Goal: Connect with others: Connect with other users

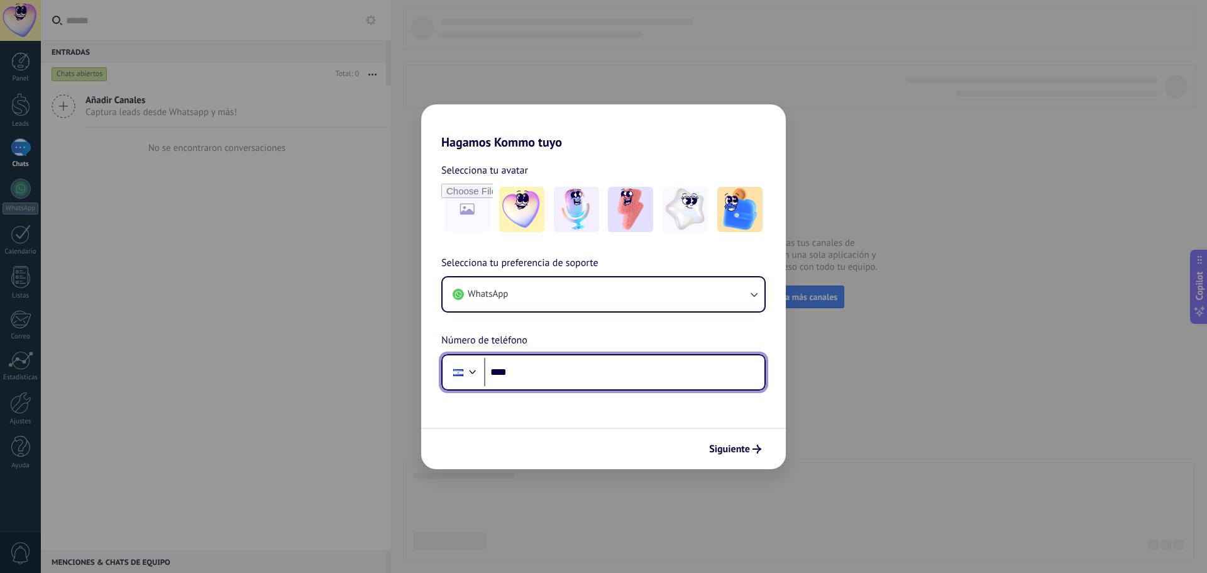
click at [553, 371] on input "****" at bounding box center [624, 372] width 280 height 29
click at [463, 370] on div at bounding box center [458, 372] width 24 height 26
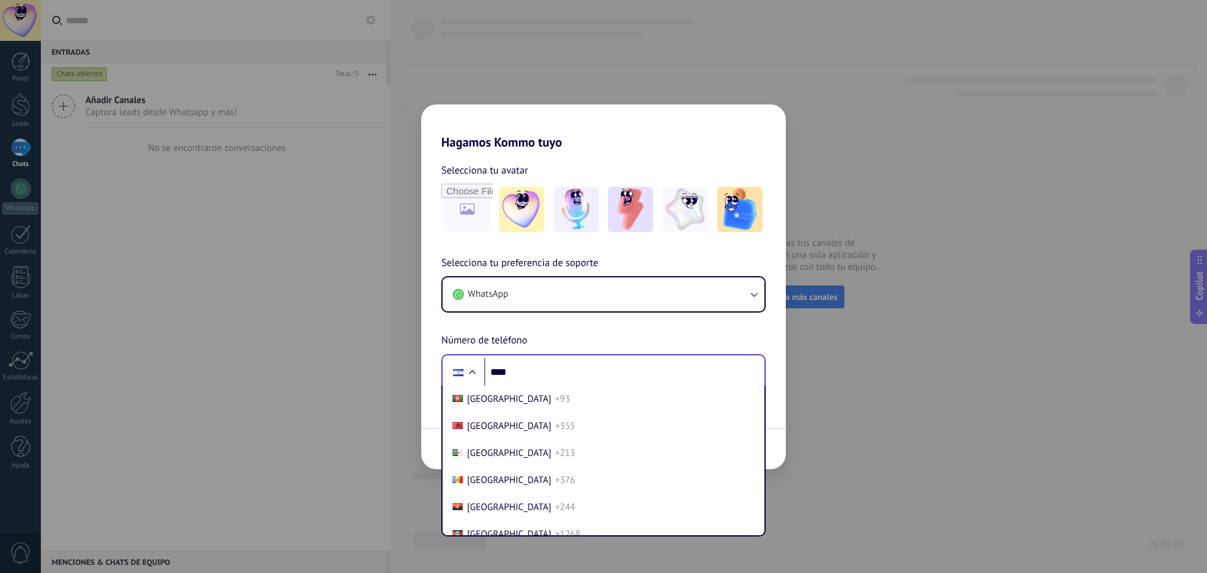
scroll to position [3913, 0]
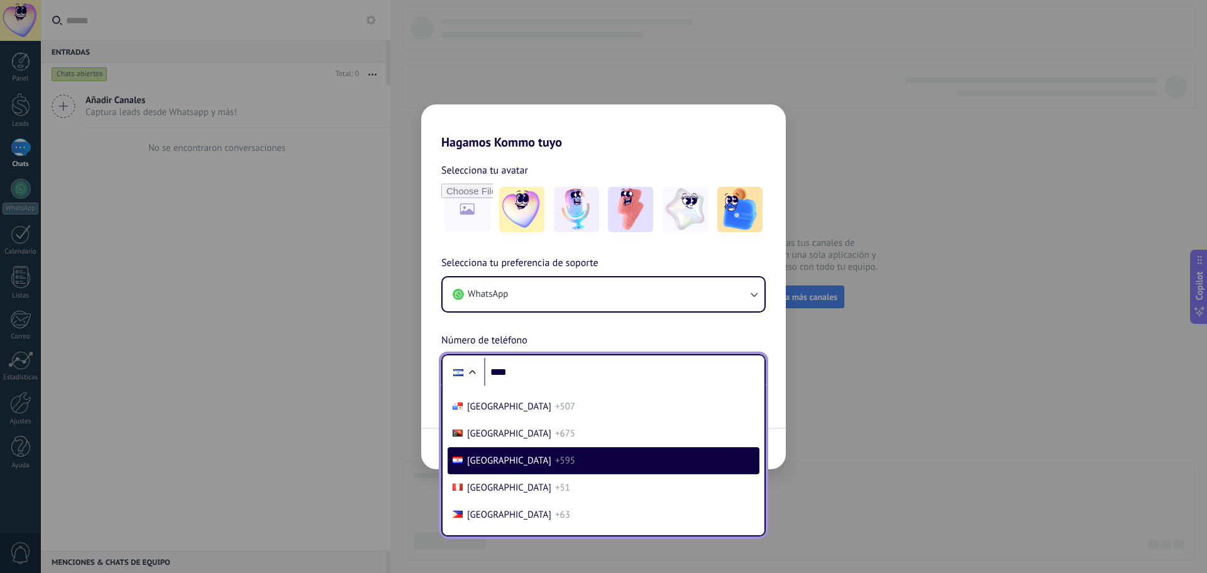
click at [555, 459] on span "+595" at bounding box center [565, 461] width 20 height 12
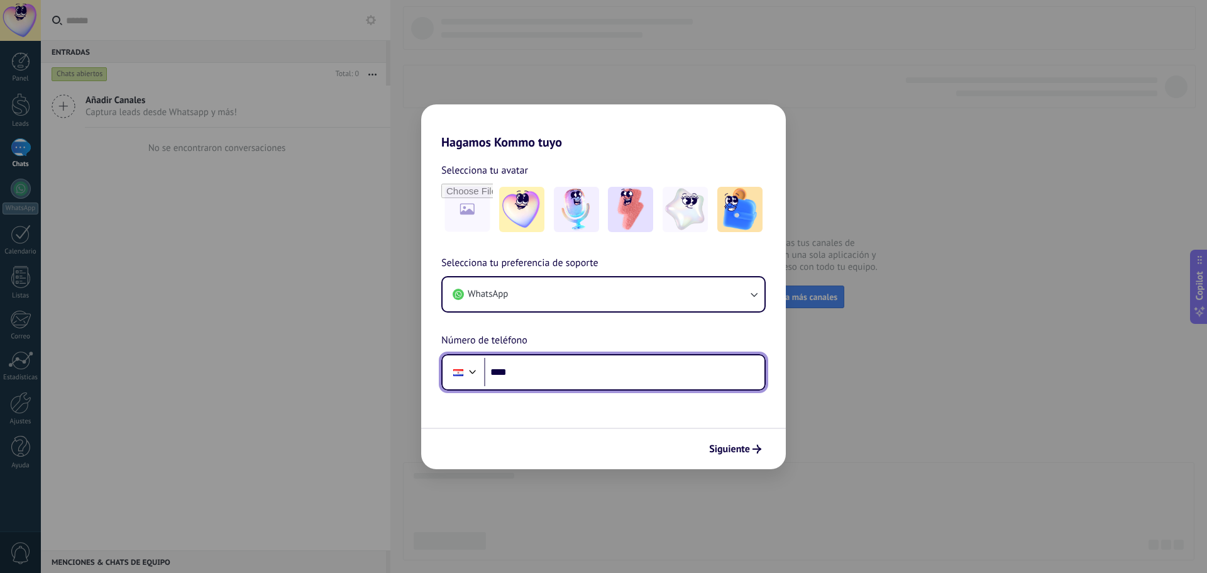
click at [539, 374] on input "****" at bounding box center [624, 372] width 280 height 29
type input "**********"
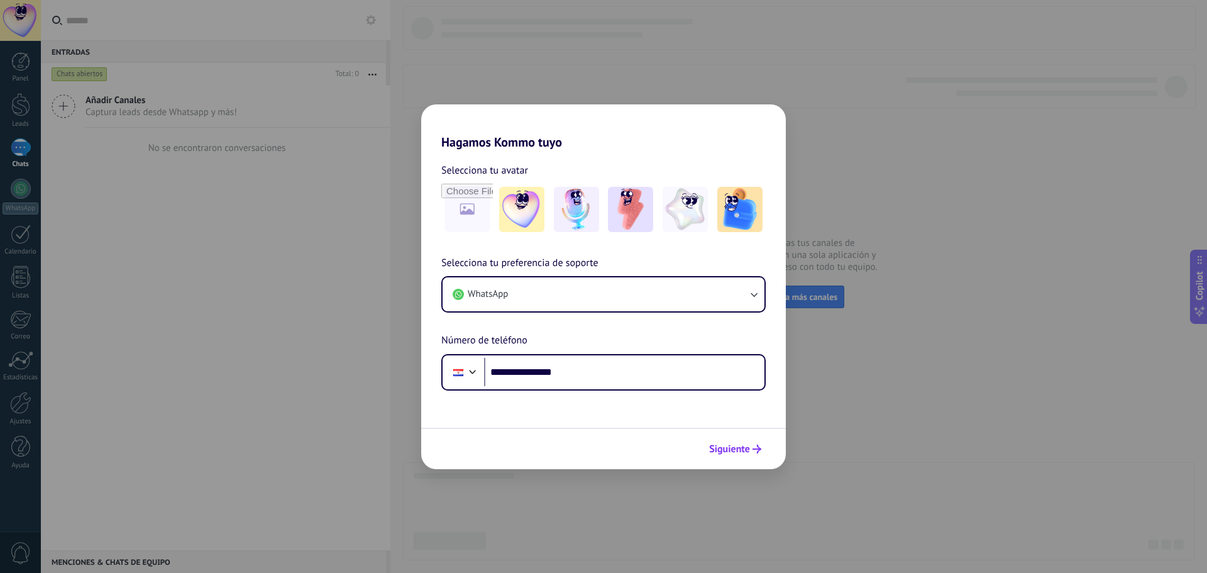
click at [731, 445] on span "Siguiente" at bounding box center [729, 449] width 41 height 9
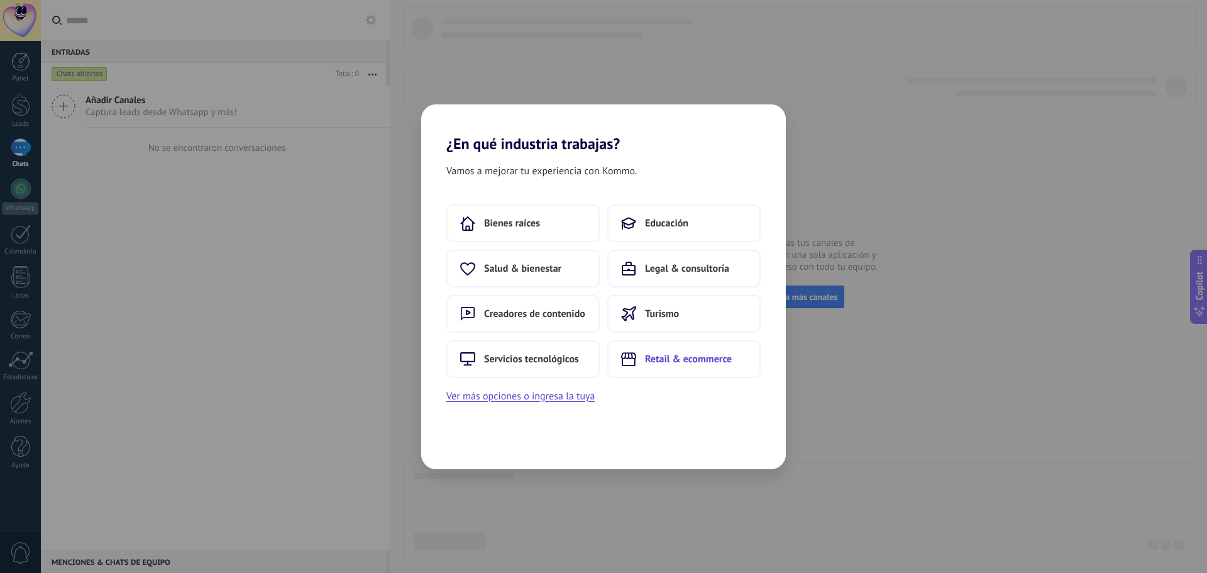
click at [653, 361] on span "Retail & ecommerce" at bounding box center [688, 359] width 87 height 13
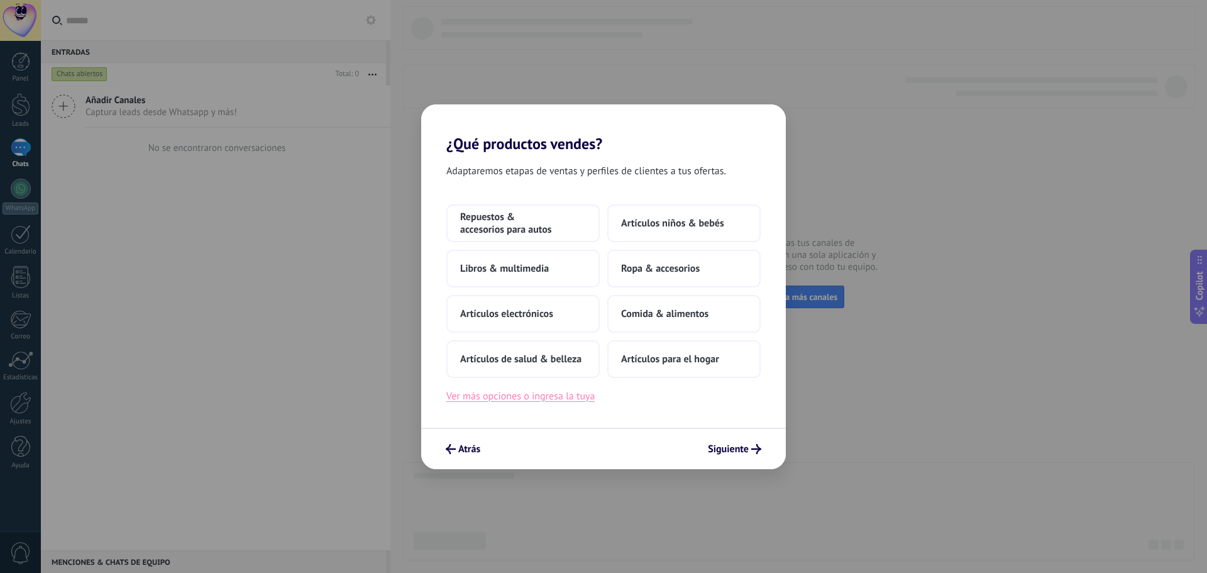
click at [495, 400] on button "Ver más opciones o ingresa la tuya" at bounding box center [520, 396] width 148 height 16
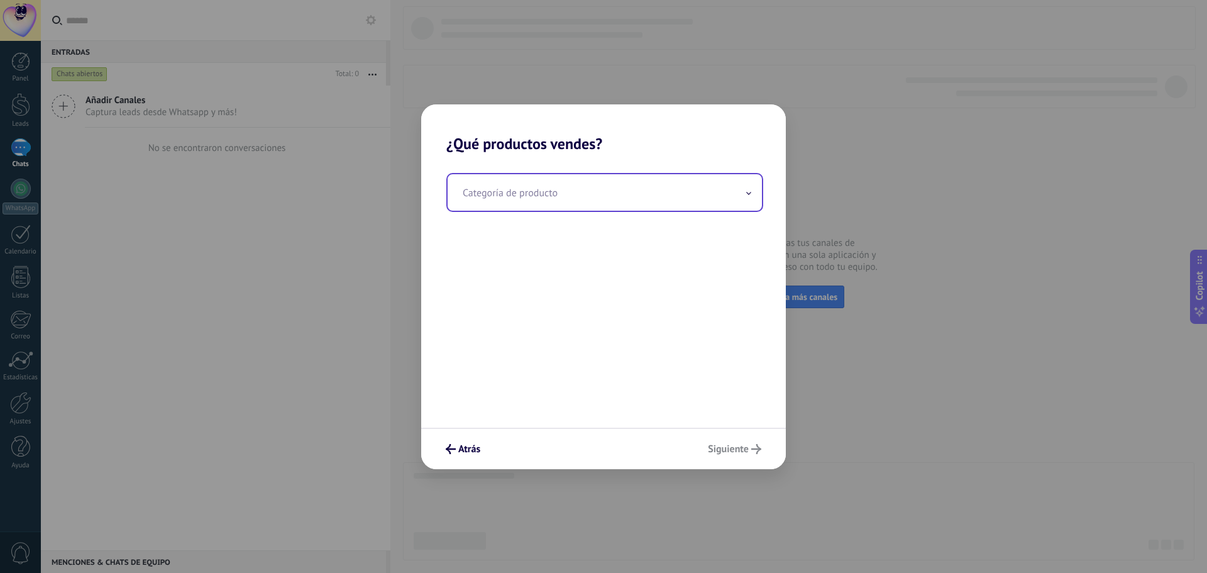
click at [529, 187] on input "text" at bounding box center [605, 192] width 314 height 36
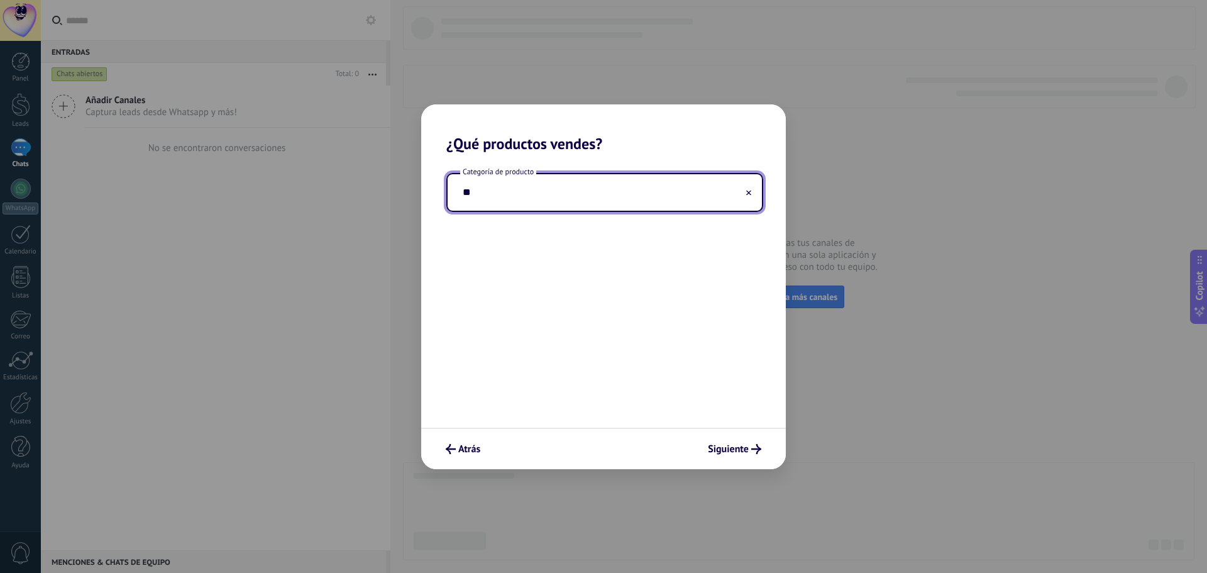
type input "*"
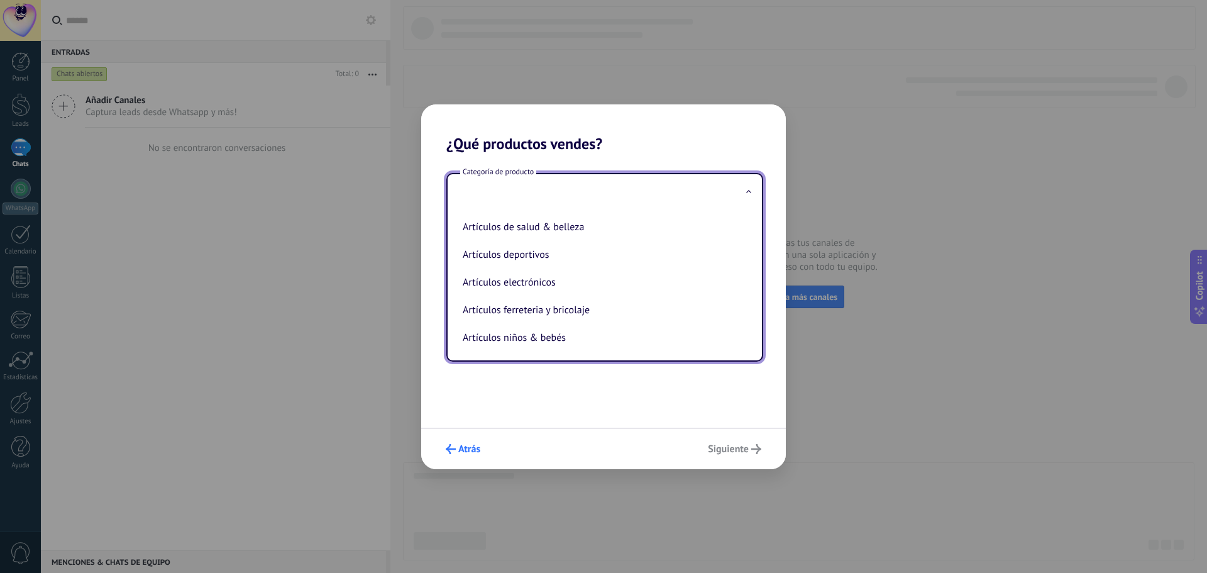
click at [469, 445] on span "Atrás" at bounding box center [469, 449] width 22 height 9
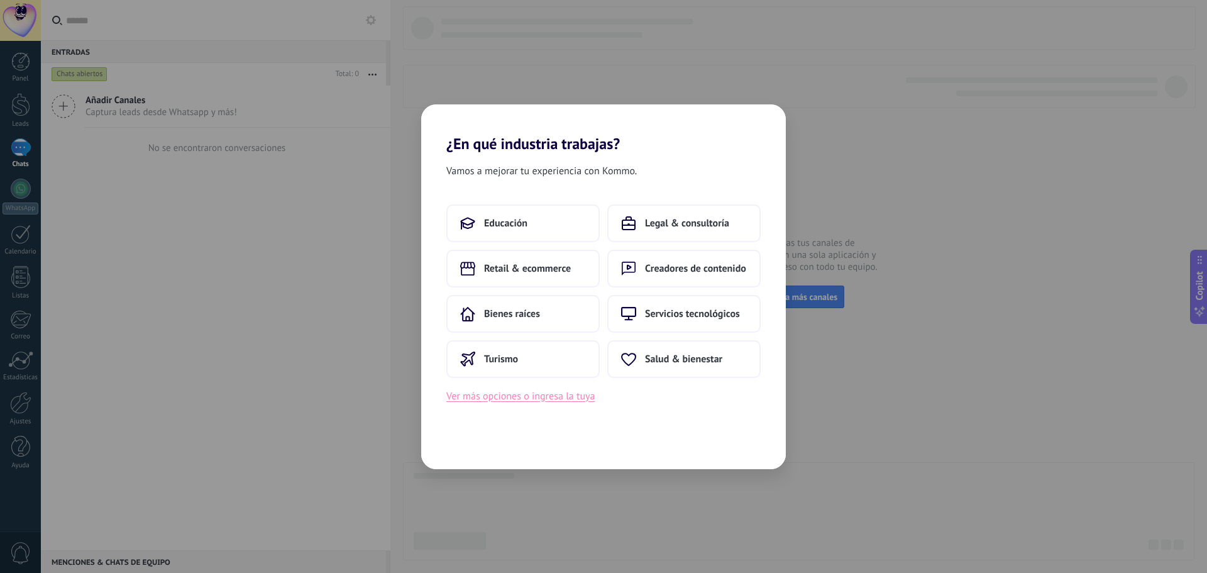
click at [499, 396] on button "Ver más opciones o ingresa la tuya" at bounding box center [520, 396] width 148 height 16
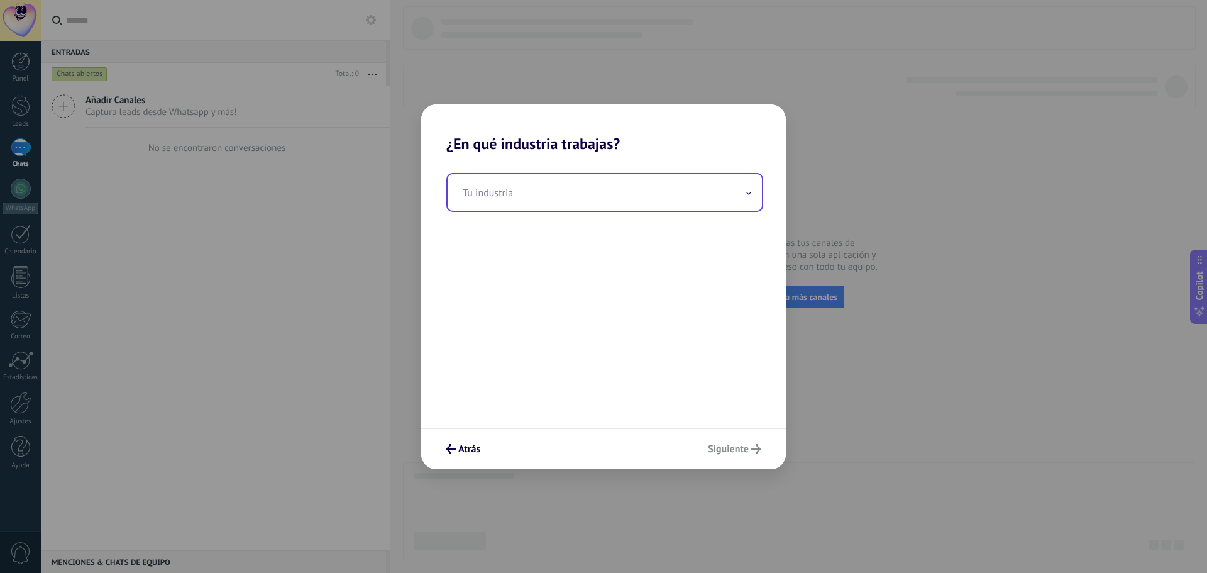
click at [538, 192] on input "text" at bounding box center [605, 192] width 314 height 36
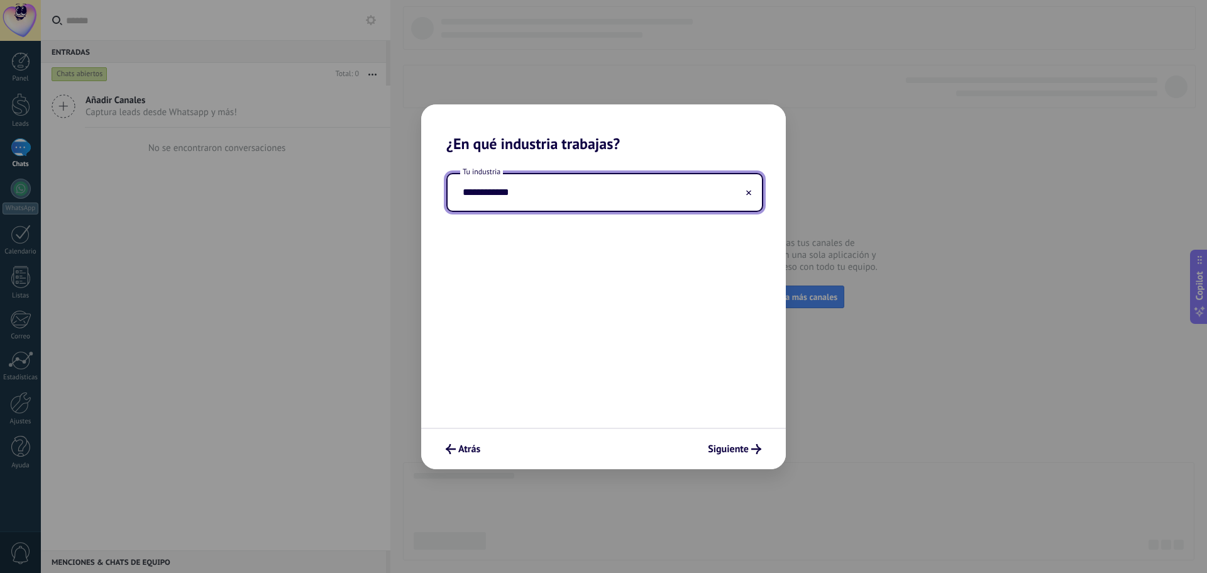
type input "**********"
click at [725, 453] on span "Siguiente" at bounding box center [728, 449] width 41 height 9
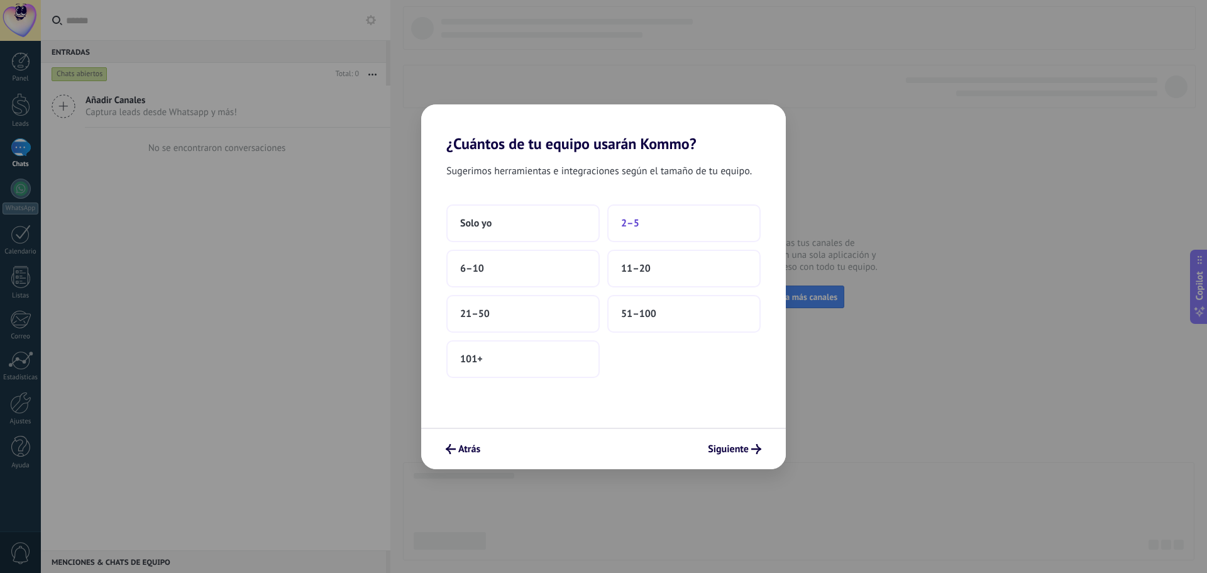
click at [637, 230] on button "2–5" at bounding box center [683, 223] width 153 height 38
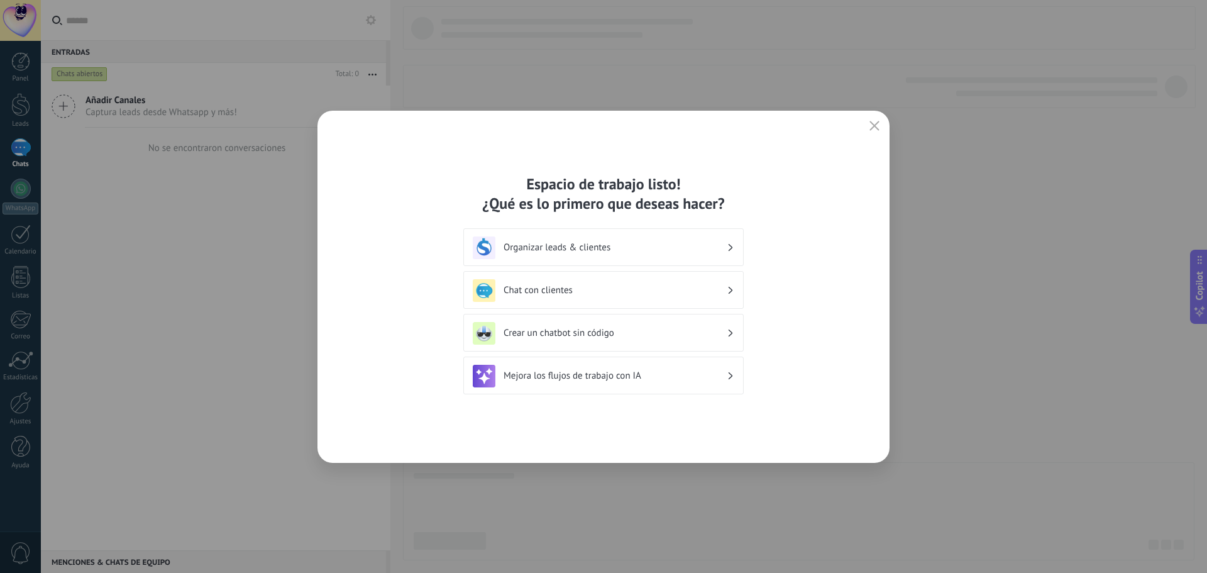
click at [537, 247] on h3 "Organizar leads & clientes" at bounding box center [615, 247] width 223 height 12
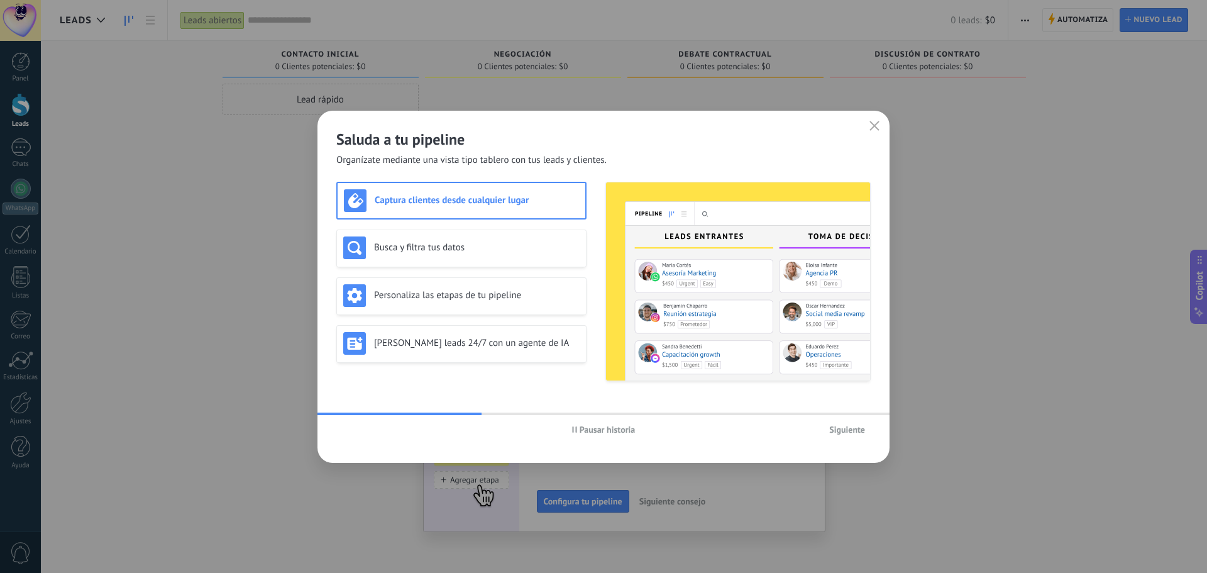
click at [462, 201] on h3 "Captura clientes desde cualquier lugar" at bounding box center [477, 200] width 204 height 12
click at [842, 430] on span "Siguiente" at bounding box center [847, 429] width 36 height 9
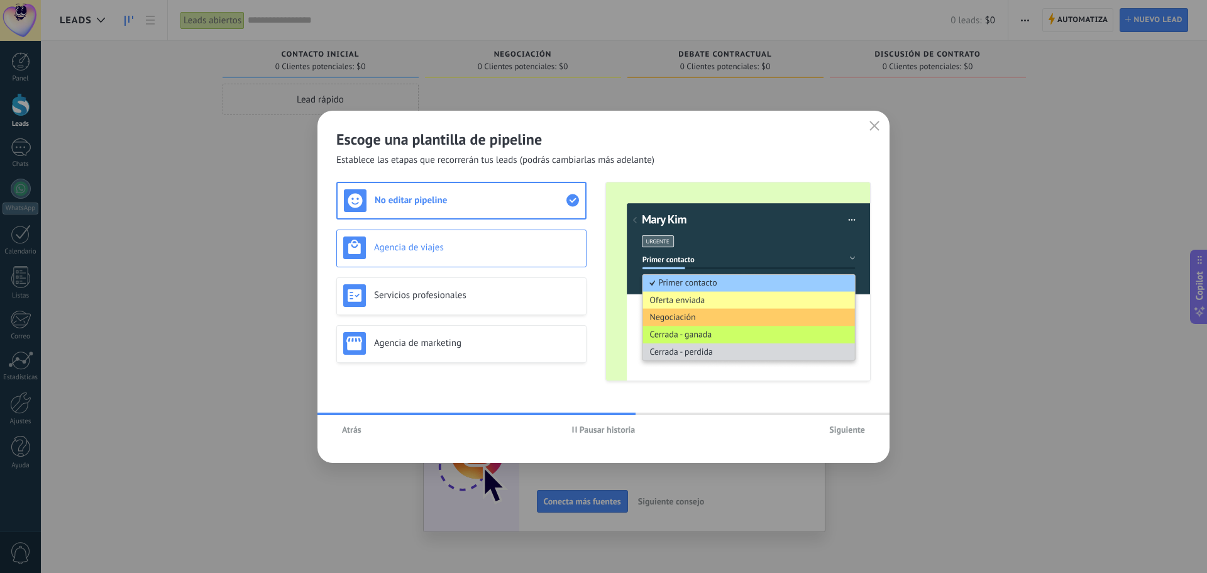
click at [440, 255] on div "Agencia de viajes" at bounding box center [461, 247] width 236 height 23
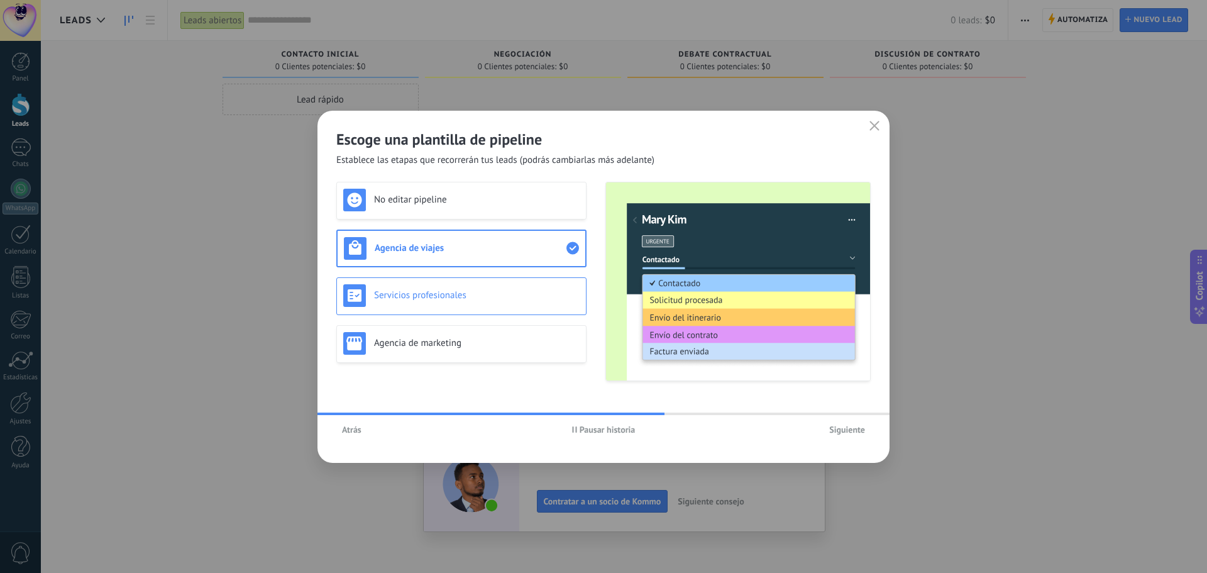
click at [444, 293] on h3 "Servicios profesionales" at bounding box center [477, 295] width 206 height 12
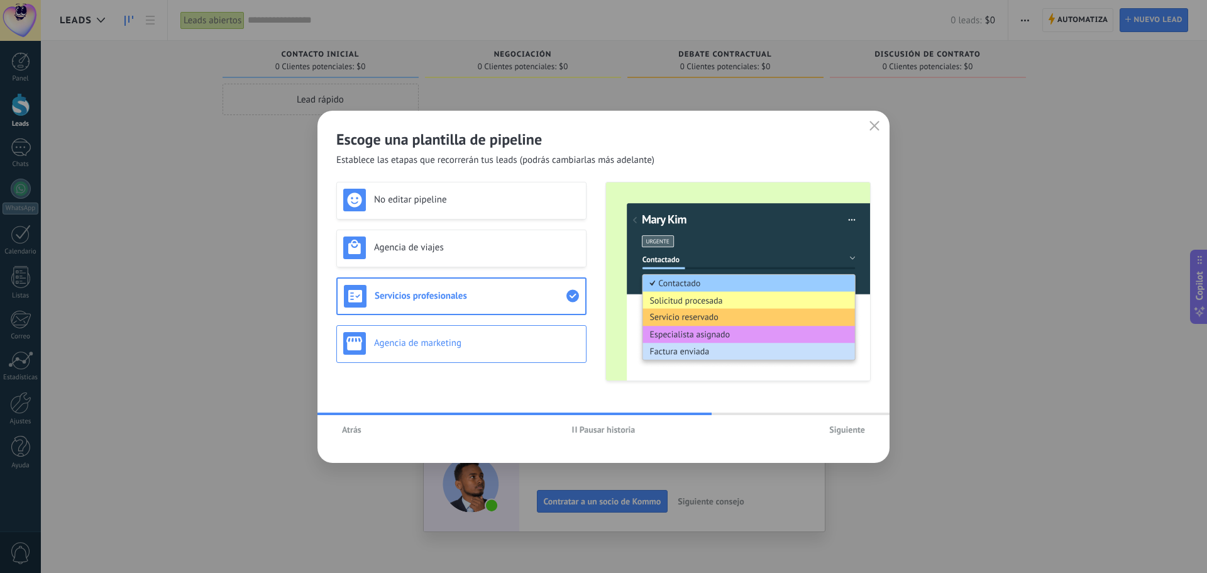
click at [444, 333] on div "Agencia de marketing" at bounding box center [461, 343] width 236 height 23
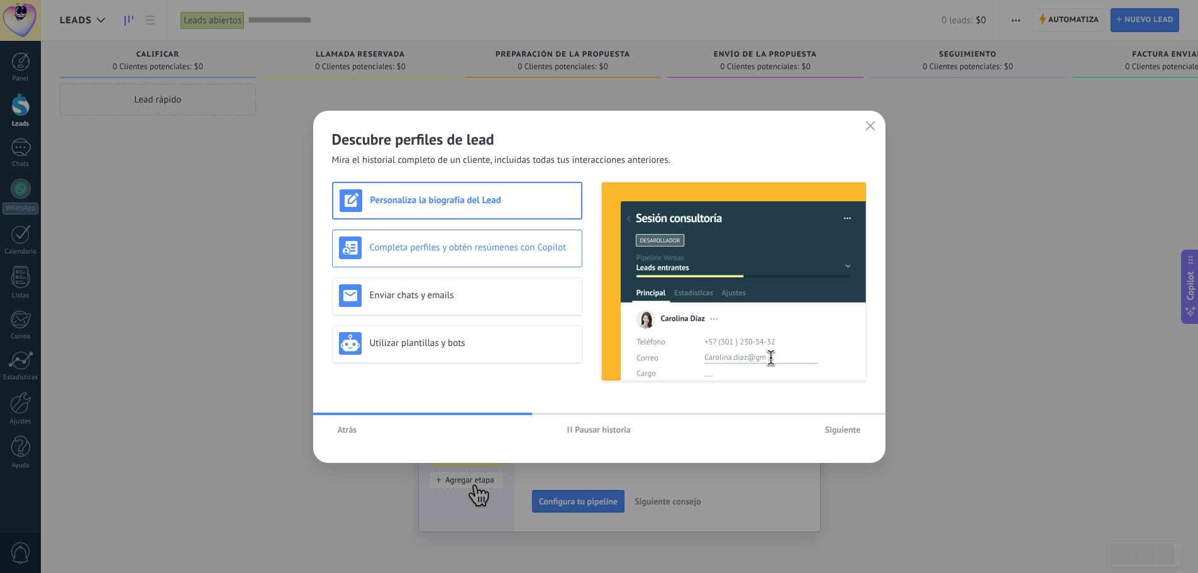
click at [436, 253] on div "Completa perfiles y obtén resúmenes con Copilot" at bounding box center [457, 247] width 236 height 23
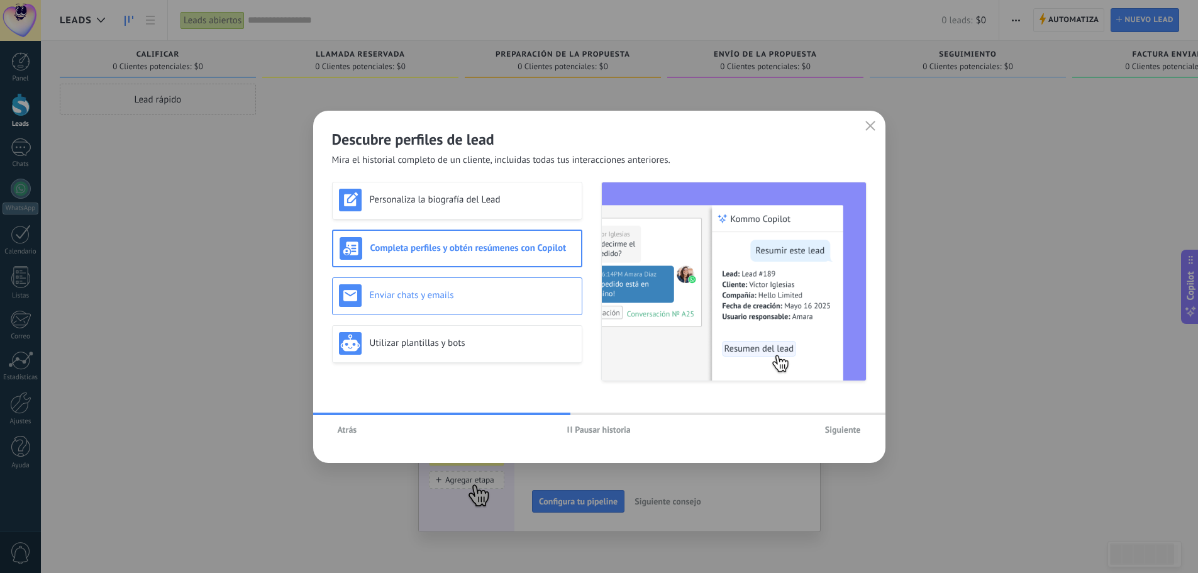
click at [436, 298] on h3 "Enviar chats y emails" at bounding box center [473, 295] width 206 height 12
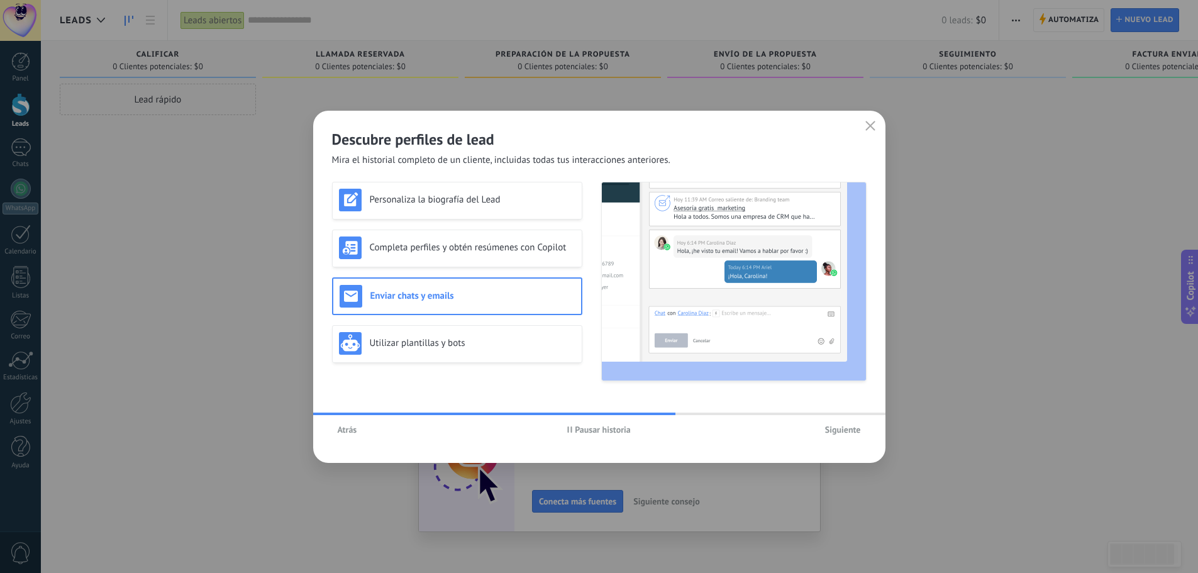
click at [585, 431] on span "Pausar historia" at bounding box center [603, 429] width 56 height 9
click at [470, 346] on h3 "Utilizar plantillas y bots" at bounding box center [473, 343] width 206 height 12
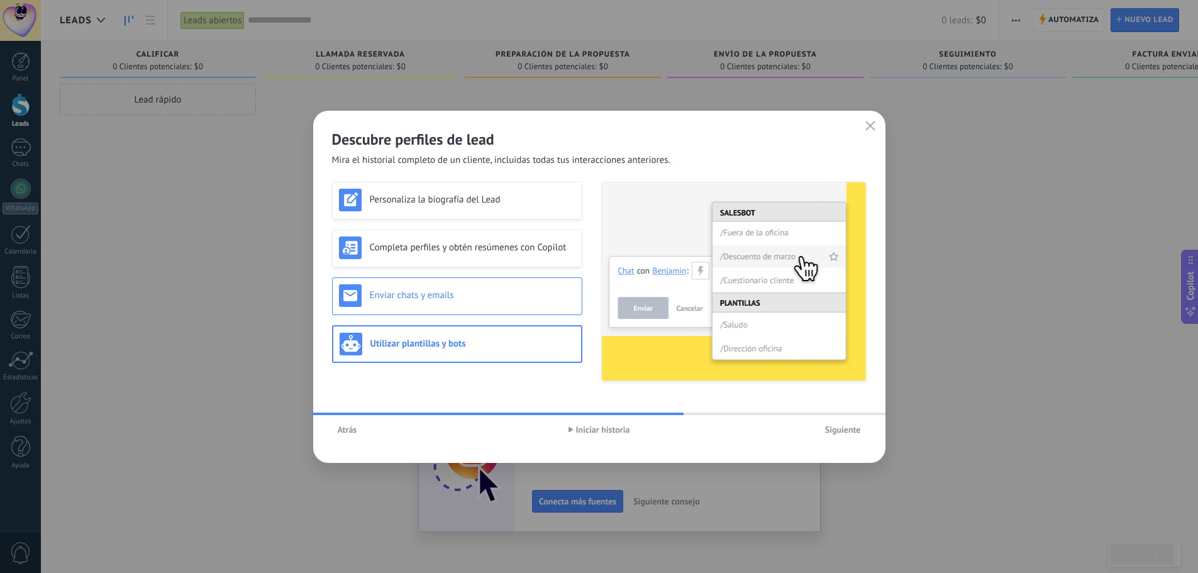
click at [468, 296] on h3 "Enviar chats y emails" at bounding box center [473, 295] width 206 height 12
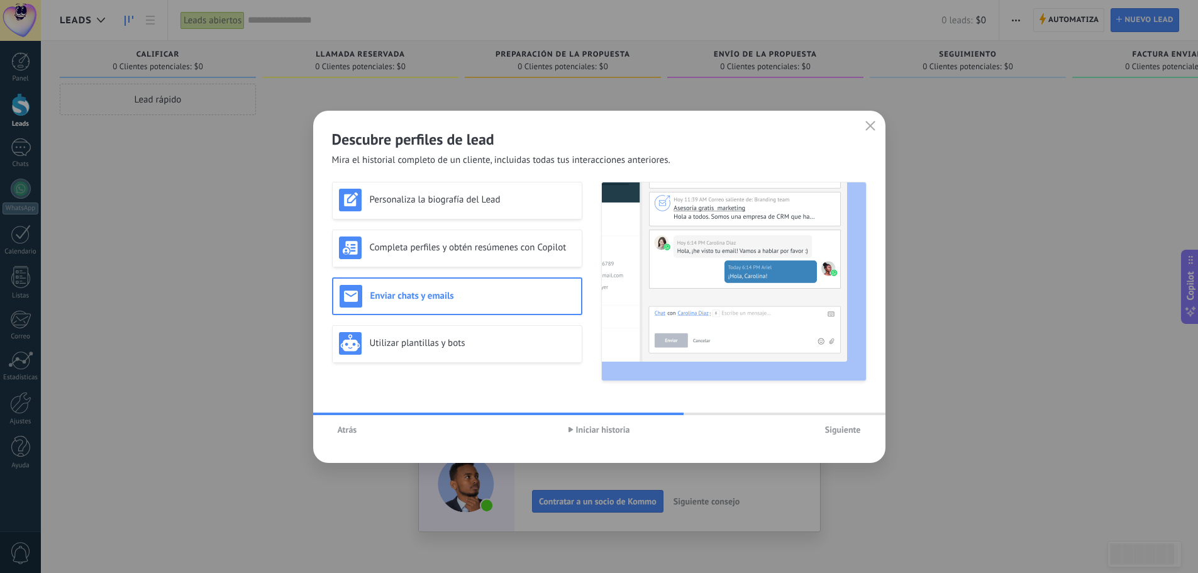
click at [843, 439] on div "Atrás Iniciar historia Siguiente" at bounding box center [599, 429] width 572 height 29
click at [844, 431] on span "Siguiente" at bounding box center [843, 429] width 36 height 9
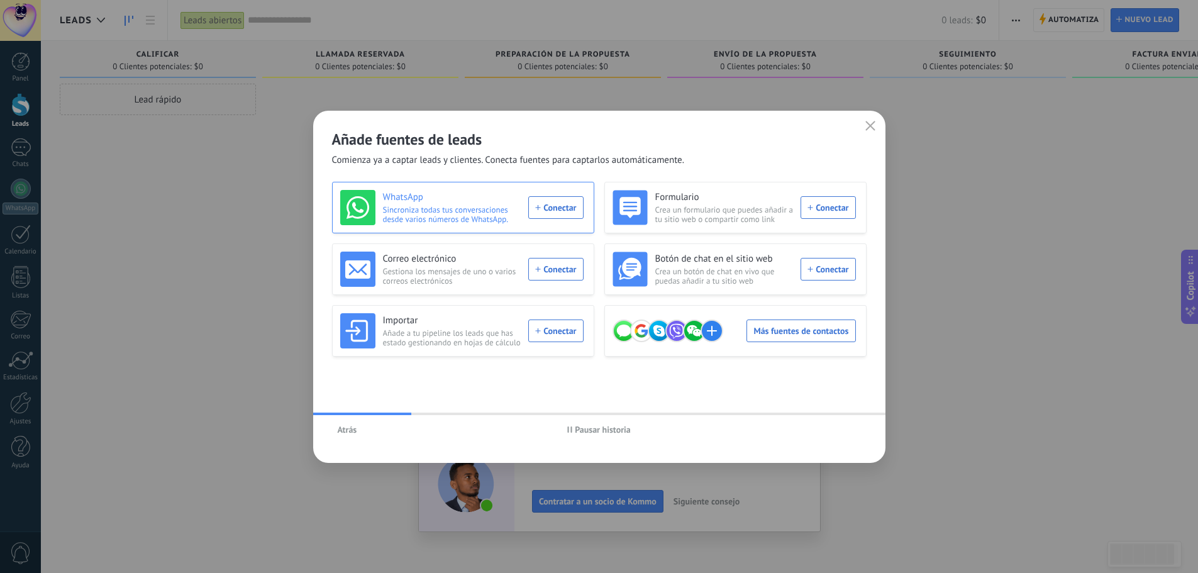
click at [552, 210] on div "WhatsApp Sincroniza todas tus conversaciones desde varios números de WhatsApp. …" at bounding box center [461, 207] width 243 height 35
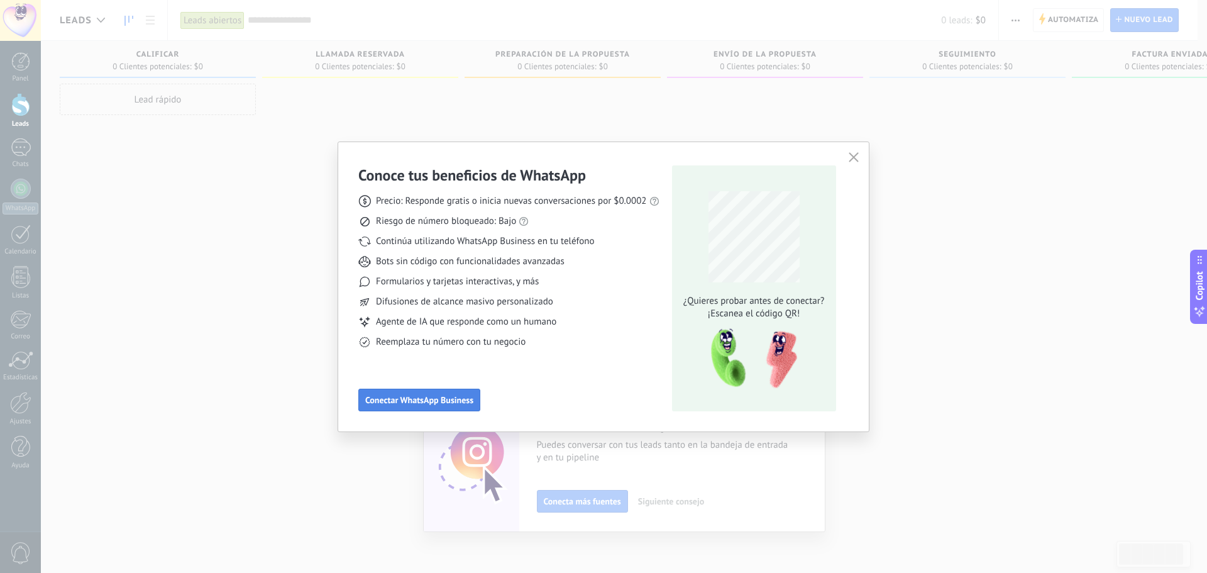
click at [448, 402] on span "Conectar WhatsApp Business" at bounding box center [419, 400] width 108 height 9
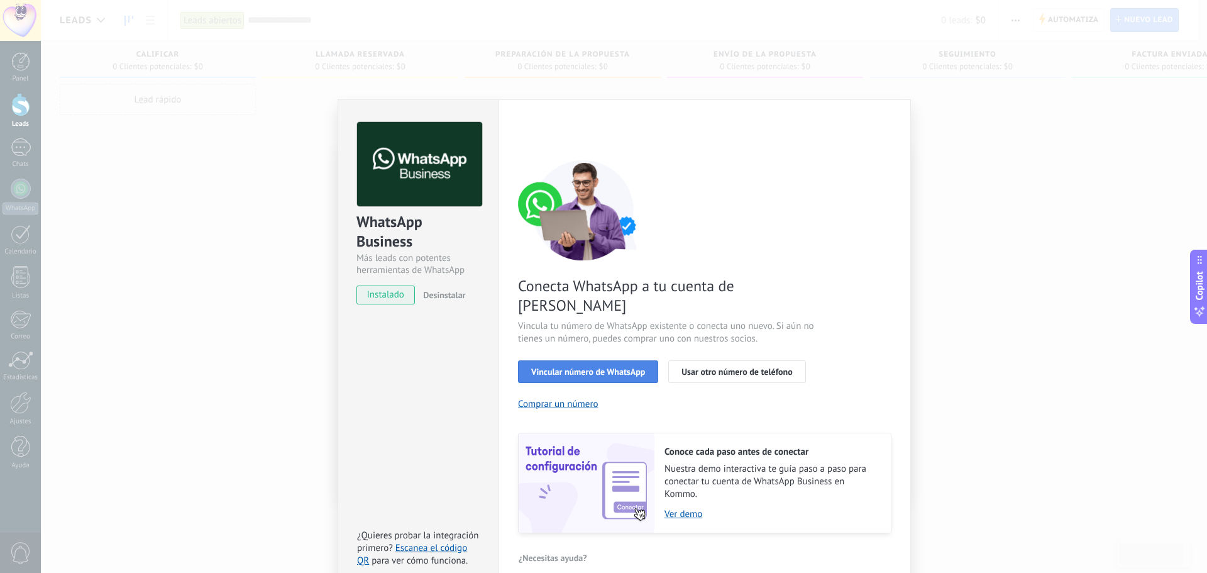
click at [578, 367] on span "Vincular número de WhatsApp" at bounding box center [588, 371] width 114 height 9
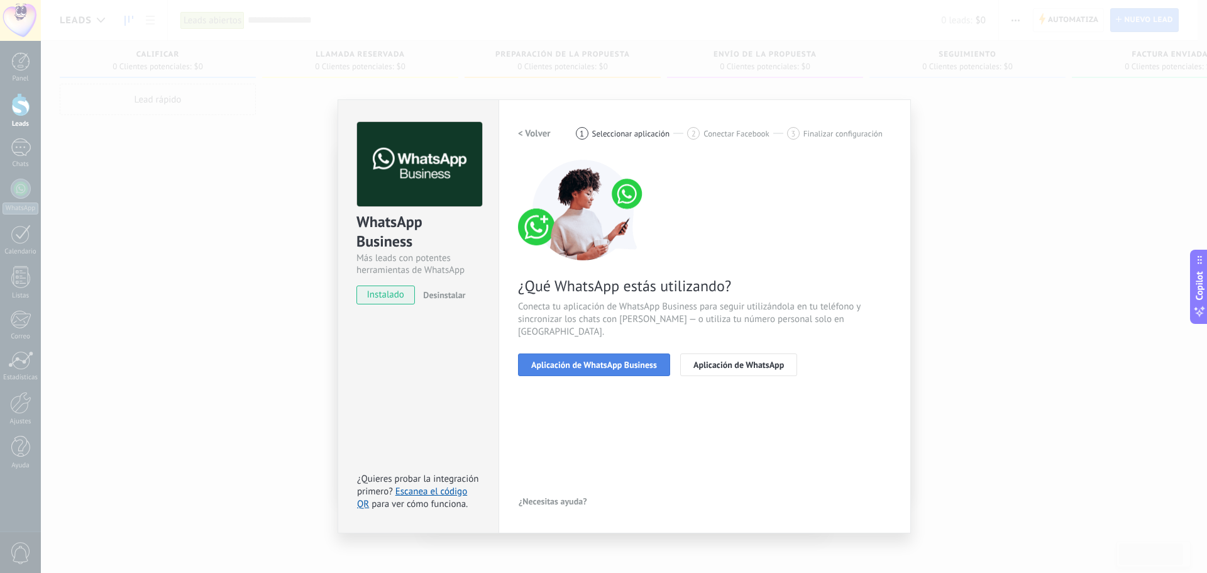
click at [624, 360] on span "Aplicación de WhatsApp Business" at bounding box center [594, 364] width 126 height 9
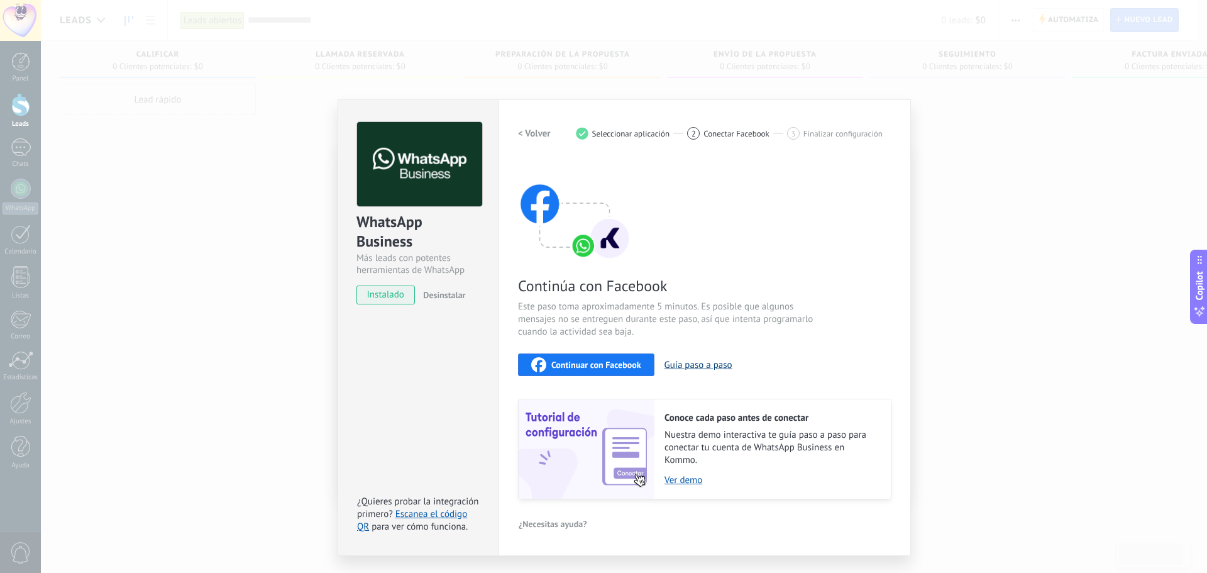
click at [690, 360] on button "Guía paso a paso" at bounding box center [699, 365] width 68 height 12
click at [617, 368] on span "Continuar con Facebook" at bounding box center [596, 364] width 90 height 9
